Goal: Check status: Check status

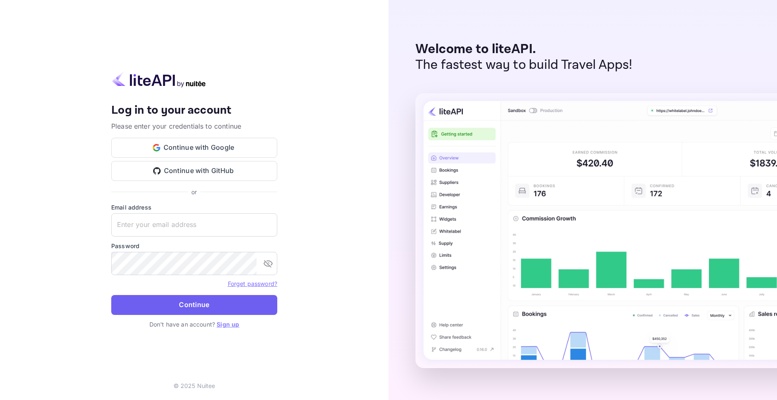
type input "[EMAIL_ADDRESS][DOMAIN_NAME]"
click at [172, 301] on button "Continue" at bounding box center [194, 305] width 166 height 20
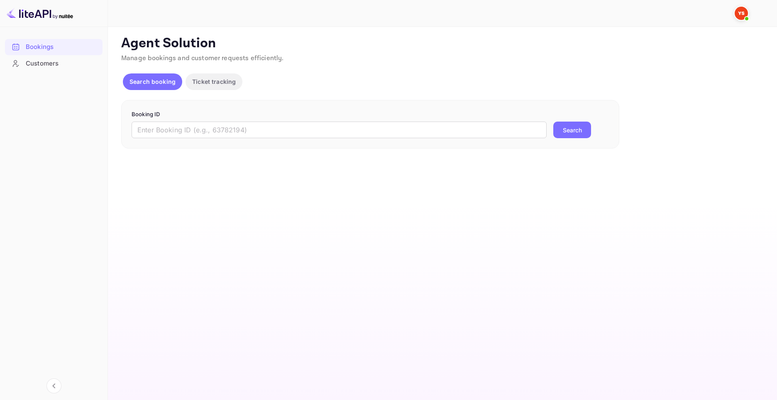
click at [171, 115] on p "Booking ID" at bounding box center [370, 114] width 477 height 8
drag, startPoint x: 179, startPoint y: 133, endPoint x: 202, endPoint y: 136, distance: 23.8
click at [179, 133] on input "text" at bounding box center [339, 130] width 415 height 17
paste input "7311304"
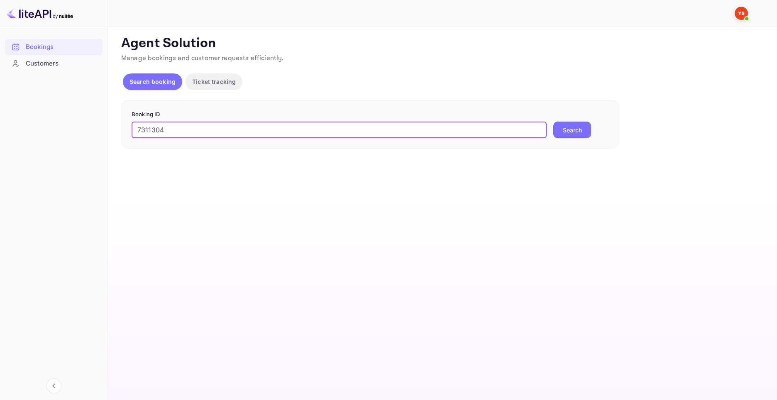
type input "7311304"
click at [568, 124] on button "Search" at bounding box center [572, 130] width 38 height 17
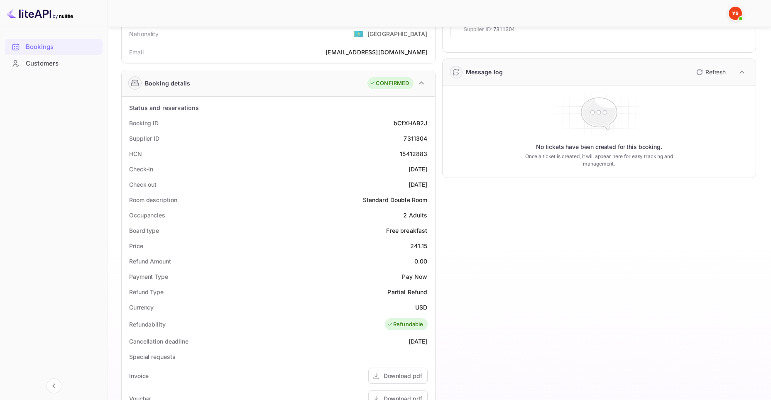
scroll to position [125, 0]
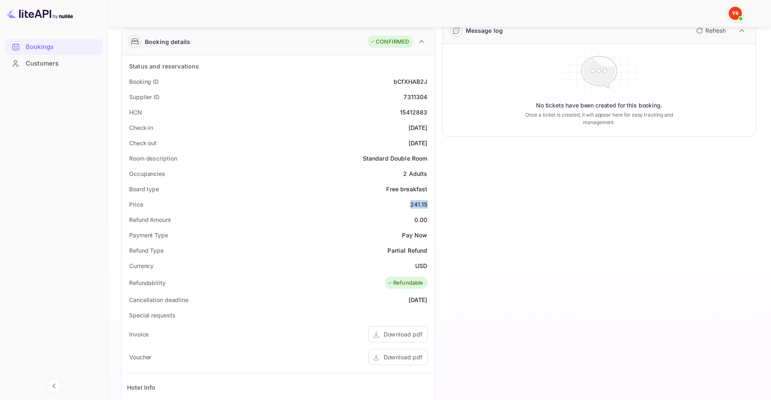
drag, startPoint x: 430, startPoint y: 204, endPoint x: 402, endPoint y: 204, distance: 27.8
click at [402, 204] on div "Price 241.15" at bounding box center [278, 204] width 307 height 15
copy div "241.15"
drag, startPoint x: 425, startPoint y: 266, endPoint x: 415, endPoint y: 267, distance: 10.0
click at [414, 267] on div "Currency USD" at bounding box center [278, 265] width 307 height 15
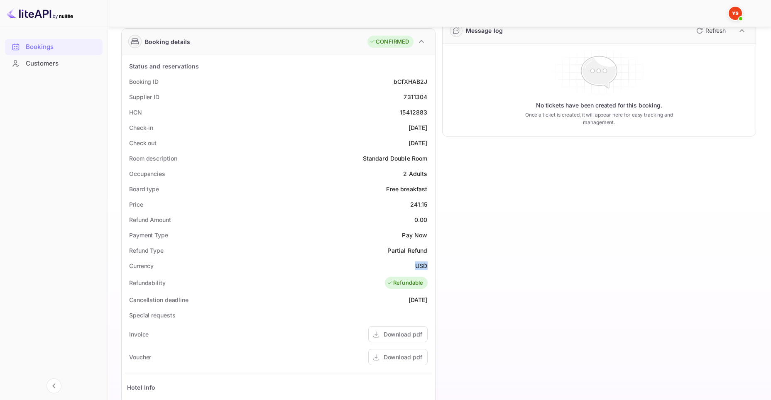
copy div "USD"
